Goal: Navigation & Orientation: Understand site structure

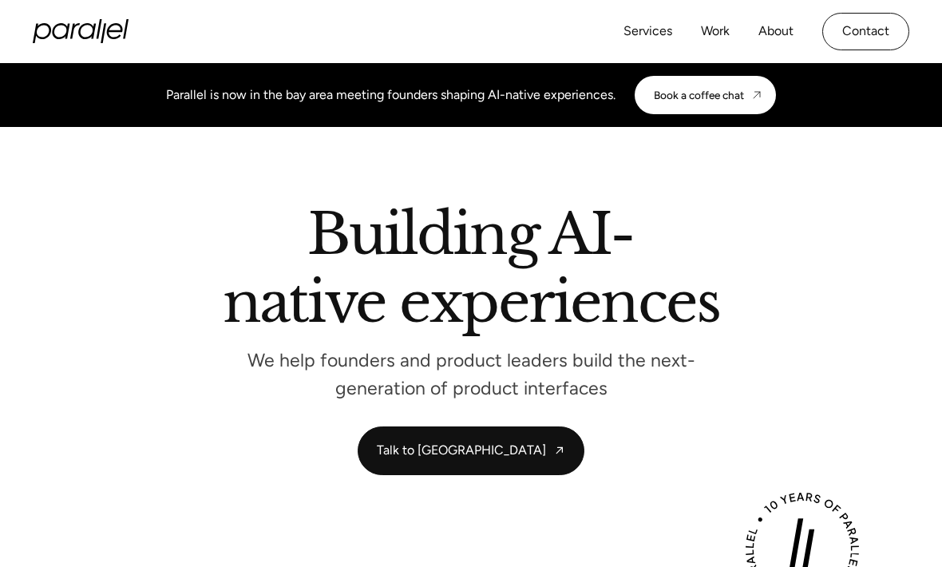
click at [778, 26] on link "About" at bounding box center [775, 31] width 35 height 23
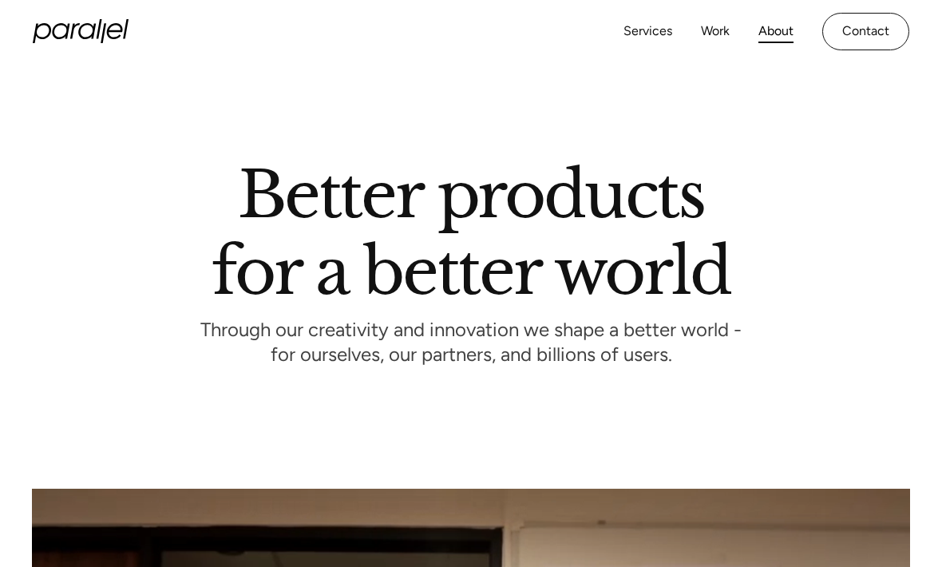
click at [643, 29] on link "Services" at bounding box center [647, 31] width 49 height 23
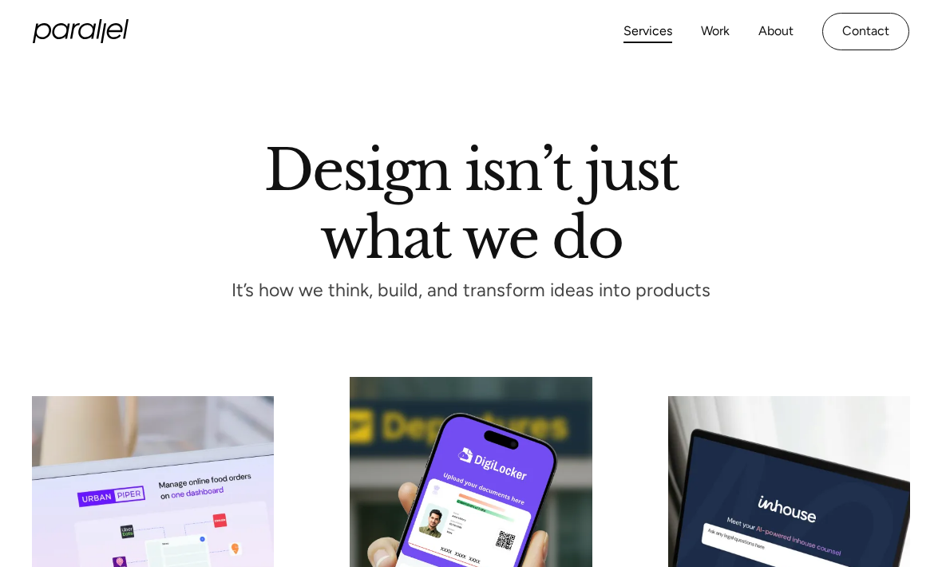
click at [718, 32] on link "Work" at bounding box center [715, 31] width 29 height 23
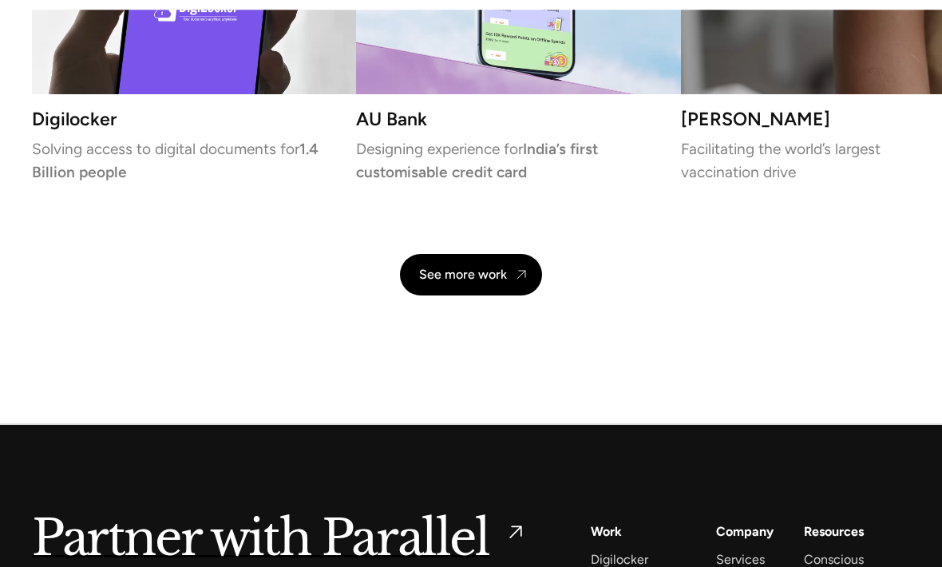
scroll to position [3469, 0]
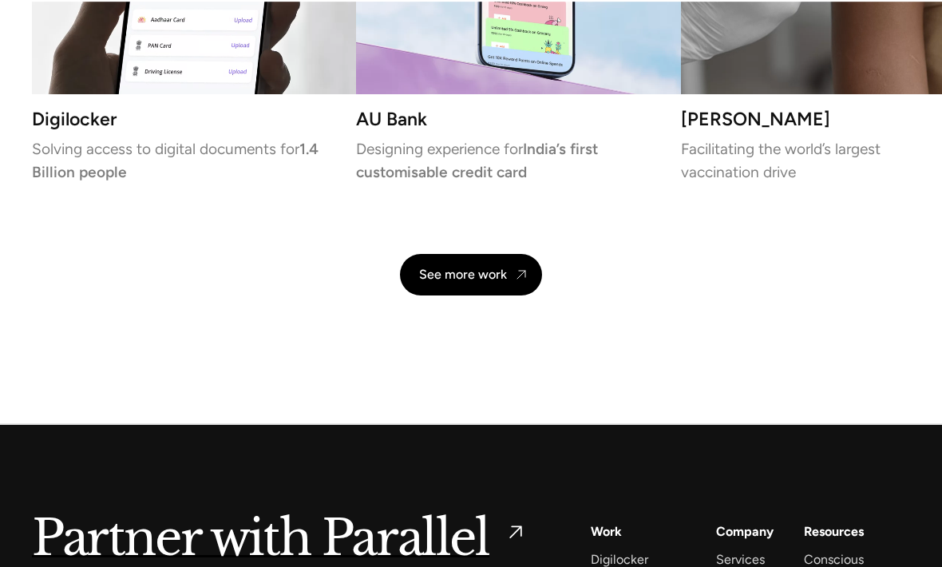
click at [475, 267] on div "See more work" at bounding box center [463, 274] width 88 height 15
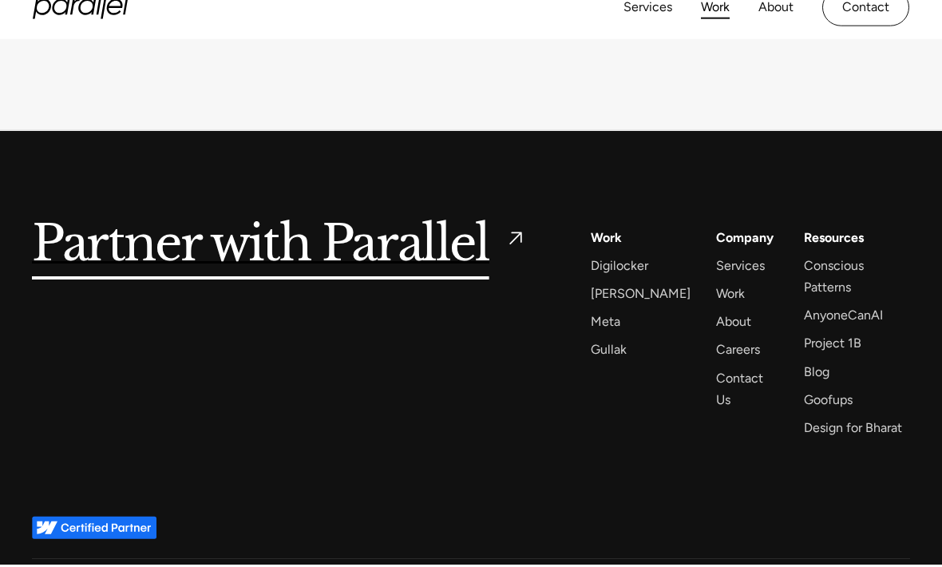
scroll to position [9065, 0]
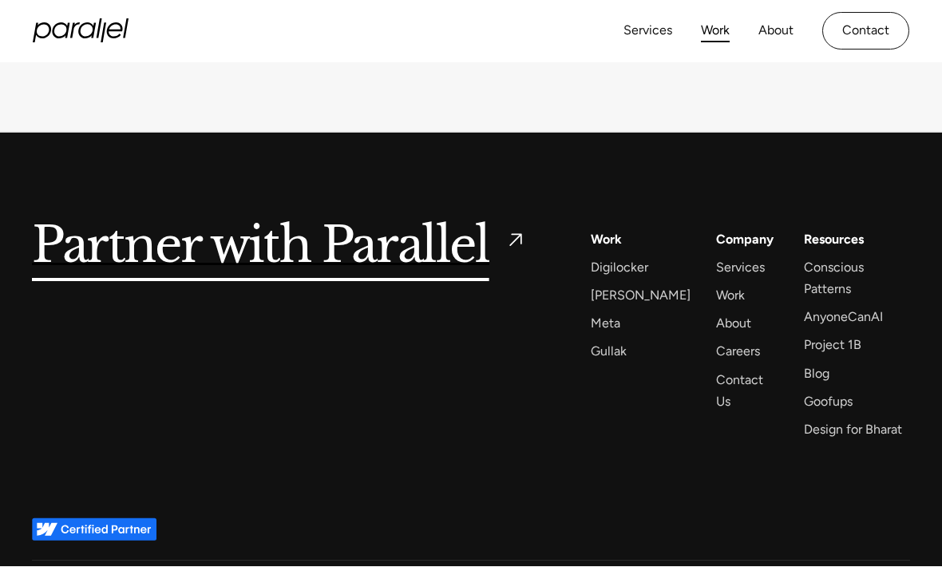
click at [716, 334] on div "About" at bounding box center [733, 324] width 35 height 22
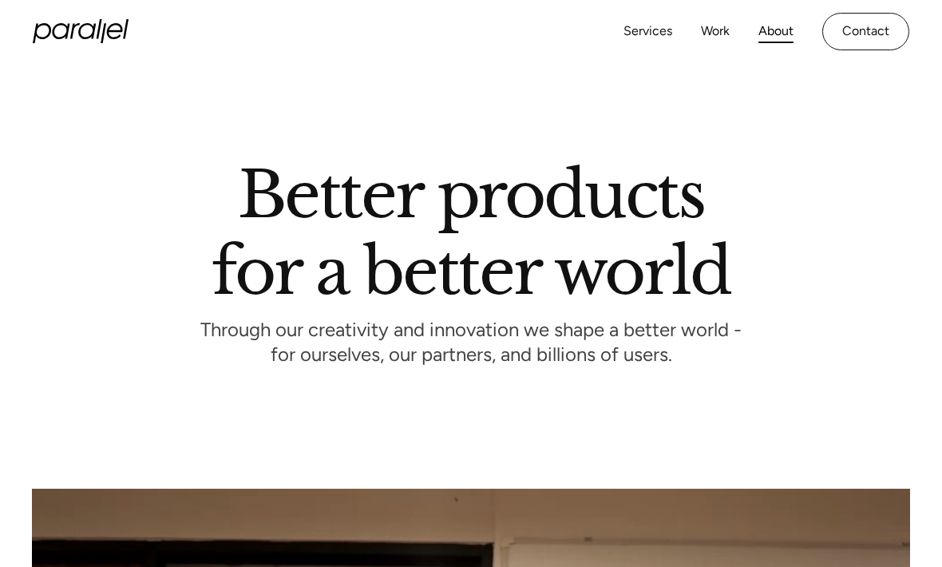
click at [715, 21] on link "Work" at bounding box center [715, 31] width 29 height 23
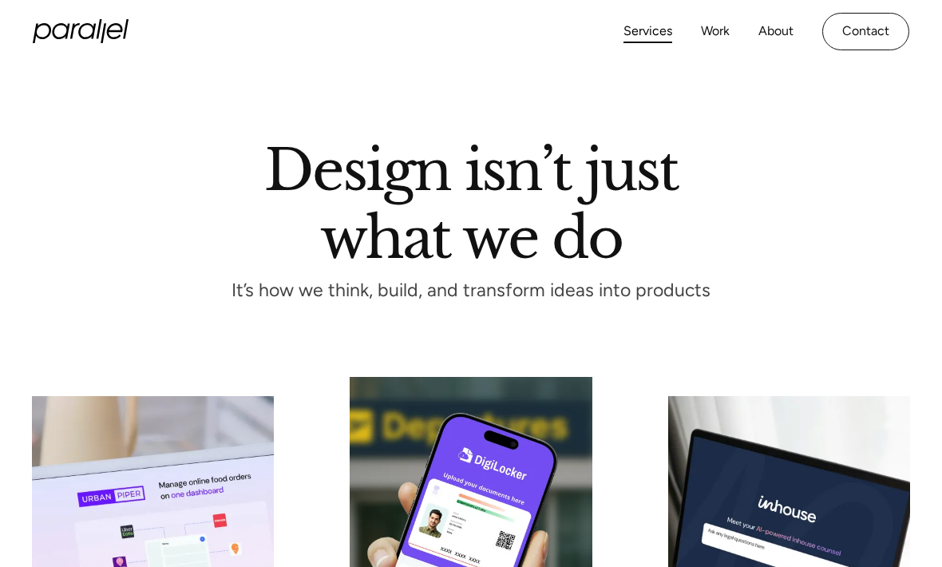
click at [701, 32] on link "Work" at bounding box center [715, 31] width 29 height 23
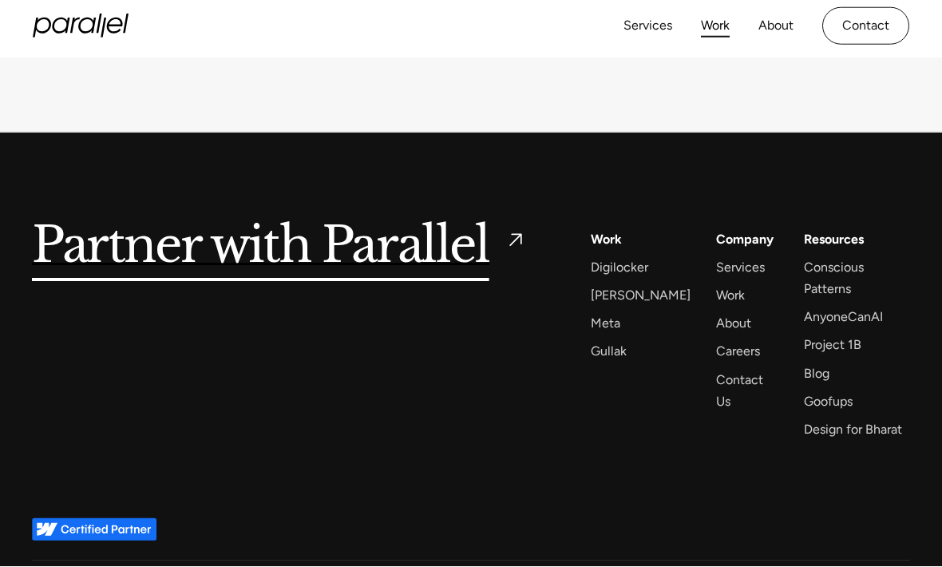
scroll to position [9065, 0]
click at [737, 412] on div "Contact Us" at bounding box center [747, 390] width 62 height 43
